Goal: Use online tool/utility: Utilize a website feature to perform a specific function

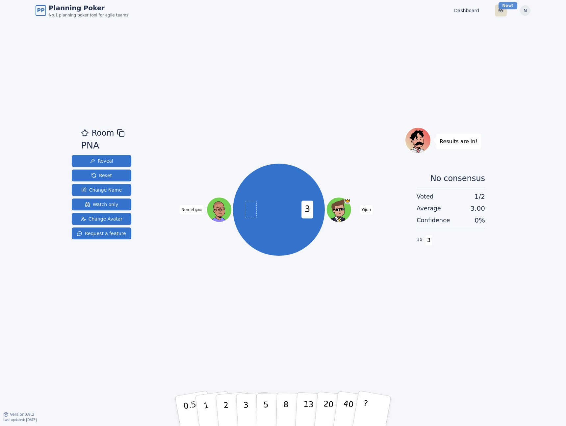
click at [505, 5] on html "PP Planning Poker No.1 planning poker tool for agile teams Dashboard Toggle the…" at bounding box center [283, 213] width 566 height 426
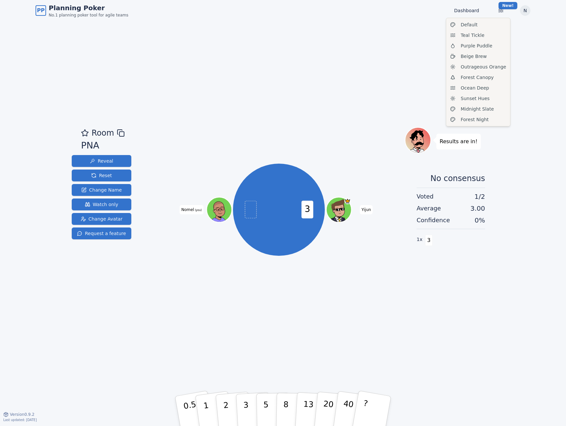
click at [346, 41] on html "PP Planning Poker No.1 planning poker tool for agile teams Dashboard Toggle the…" at bounding box center [283, 213] width 566 height 426
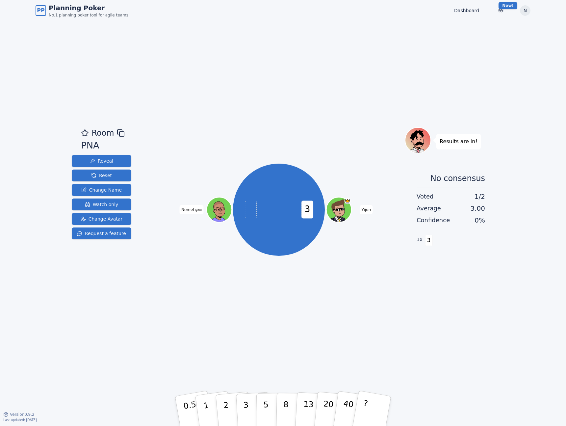
click at [78, 68] on div "Room PNA Reveal Reset Change Name Watch only Change Avatar Request a feature 3 …" at bounding box center [283, 217] width 428 height 393
click at [120, 135] on icon at bounding box center [121, 133] width 8 height 8
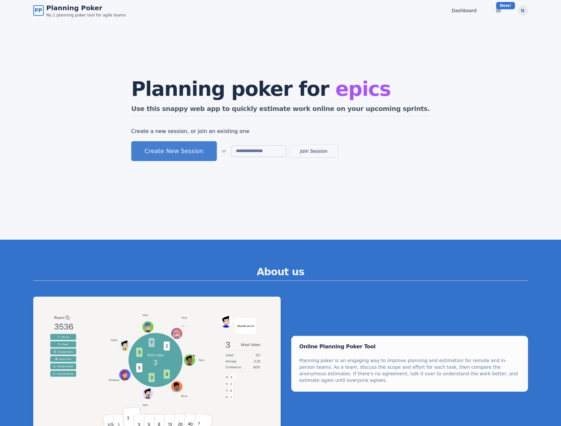
click at [209, 149] on button "Create New Session" at bounding box center [174, 151] width 86 height 20
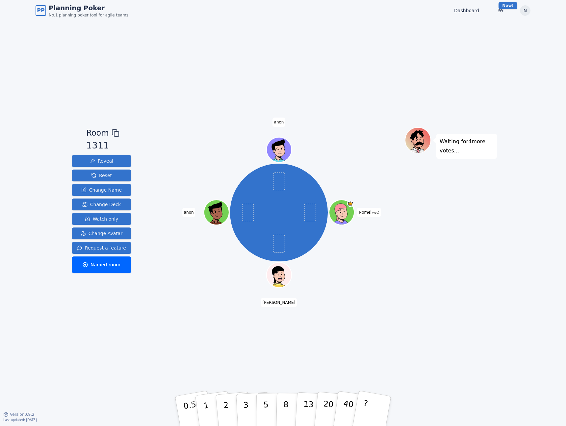
click at [416, 61] on div "Room 1311 Reveal Reset Change Name Change Deck Watch only Change Avatar Request…" at bounding box center [283, 217] width 428 height 393
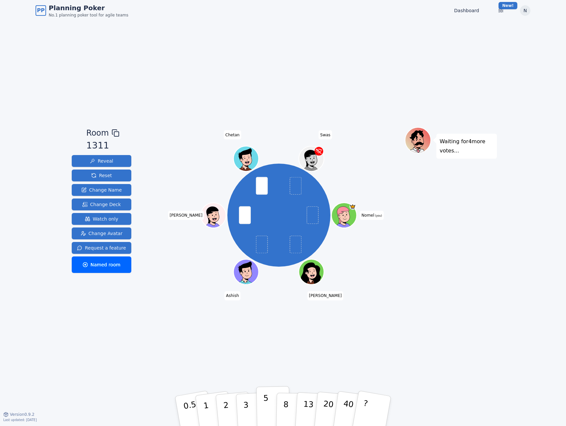
click at [268, 410] on button "5" at bounding box center [273, 411] width 34 height 50
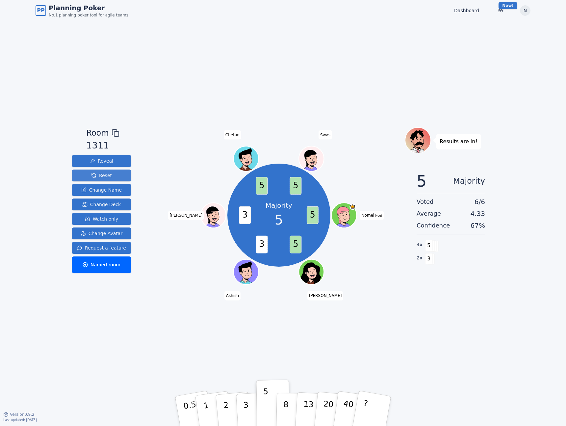
click at [91, 176] on span "Reset" at bounding box center [101, 175] width 21 height 7
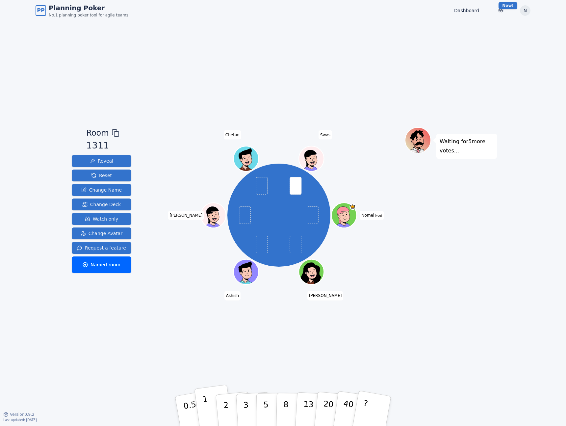
click at [213, 404] on button "1" at bounding box center [213, 410] width 39 height 53
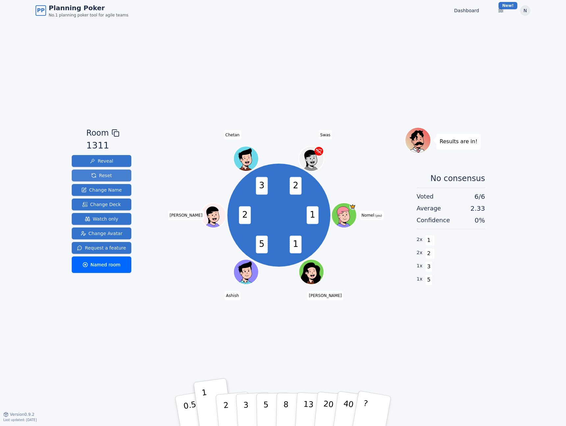
click at [111, 174] on button "Reset" at bounding box center [102, 175] width 60 height 12
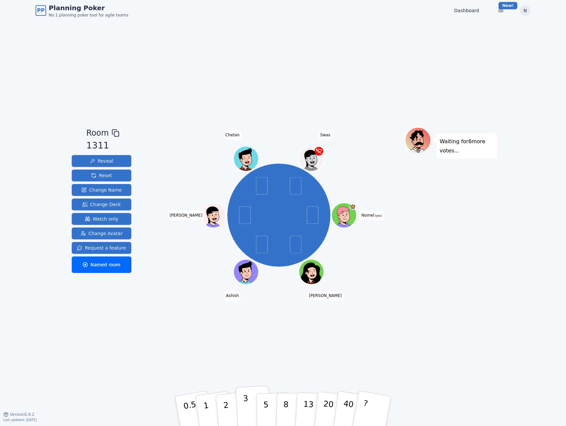
click at [252, 400] on button "3" at bounding box center [253, 410] width 36 height 51
click at [231, 407] on button "2" at bounding box center [233, 411] width 37 height 52
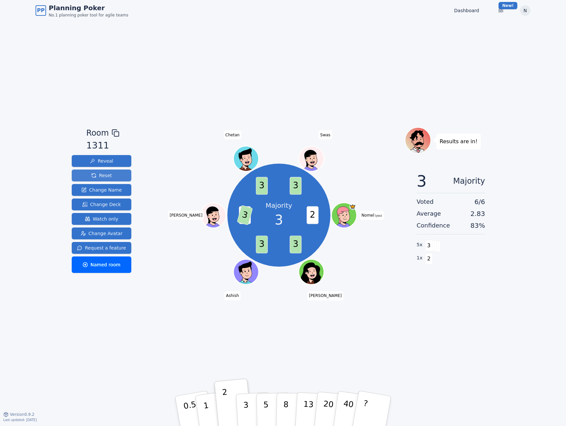
click at [104, 174] on span "Reset" at bounding box center [101, 175] width 21 height 7
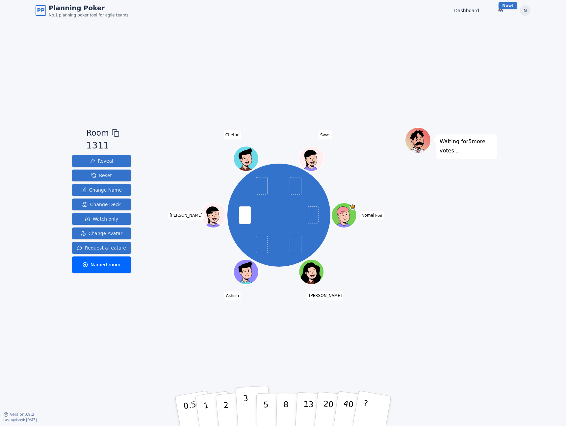
click at [243, 412] on button "3" at bounding box center [253, 410] width 36 height 51
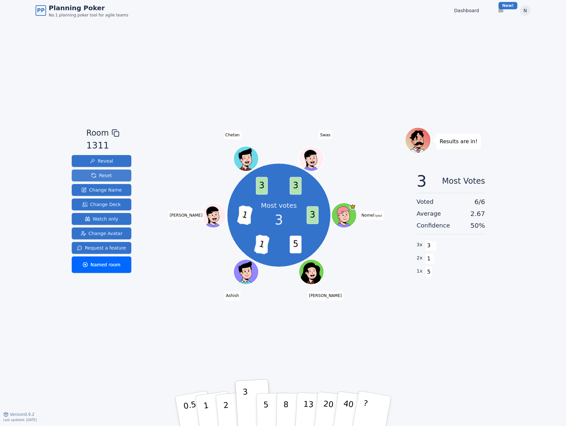
click at [98, 174] on span "Reset" at bounding box center [101, 175] width 21 height 7
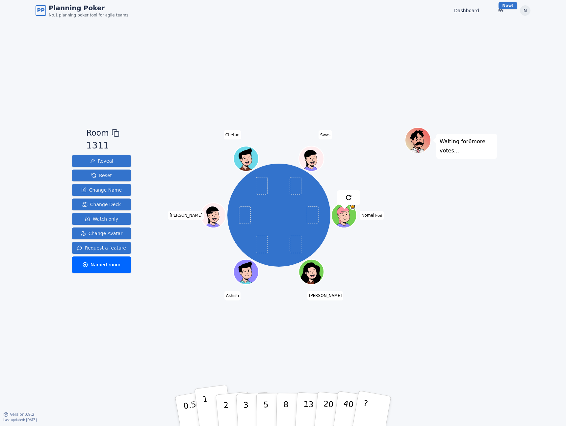
click at [203, 405] on p "1" at bounding box center [207, 412] width 10 height 36
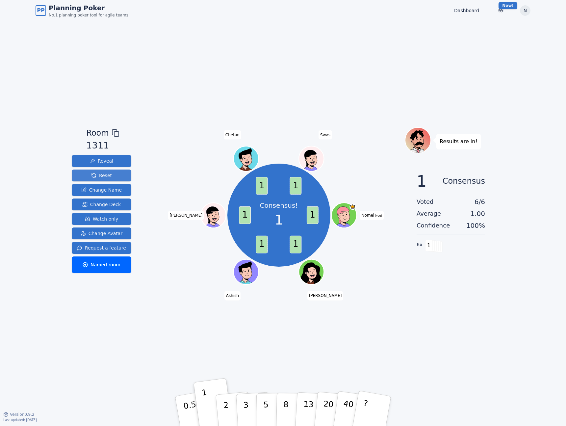
click at [98, 178] on span "Reset" at bounding box center [101, 175] width 21 height 7
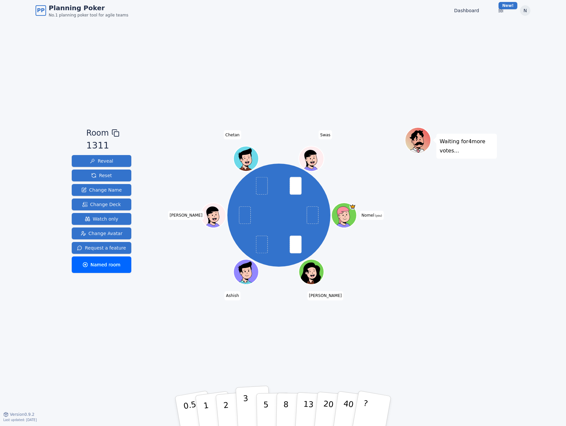
click at [245, 408] on p "3" at bounding box center [246, 411] width 7 height 36
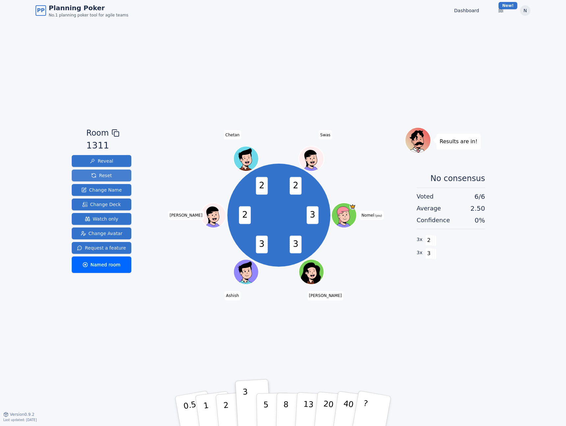
click at [103, 174] on span "Reset" at bounding box center [101, 175] width 21 height 7
